Goal: Task Accomplishment & Management: Manage account settings

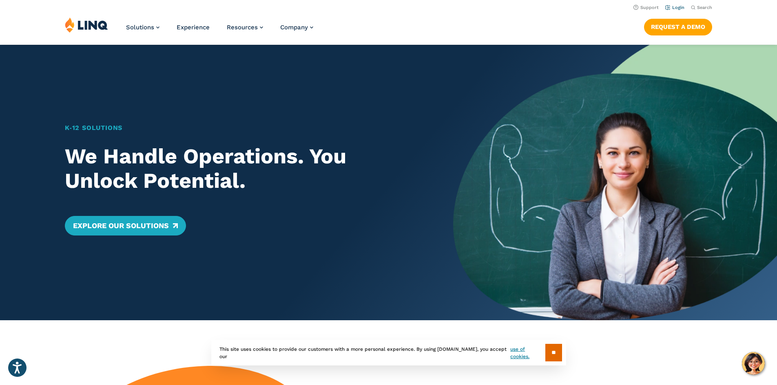
click at [673, 4] on li "Login" at bounding box center [674, 6] width 19 height 9
click at [678, 9] on link "Login" at bounding box center [674, 7] width 19 height 5
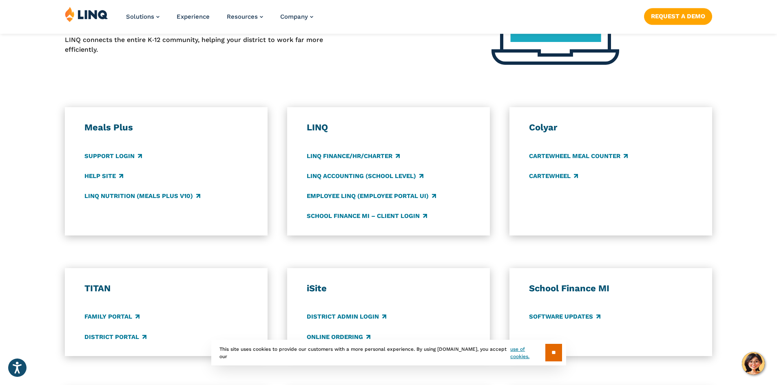
scroll to position [449, 0]
